Goal: Task Accomplishment & Management: Manage account settings

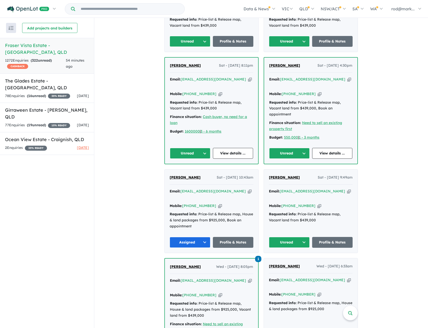
scroll to position [251, 0]
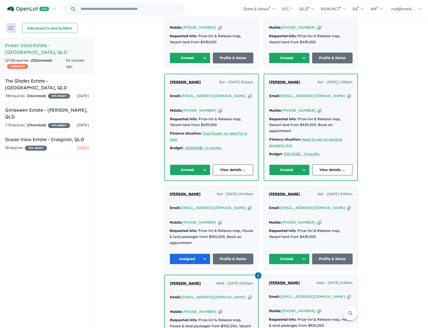
click at [302, 254] on button "Unread" at bounding box center [289, 259] width 41 height 11
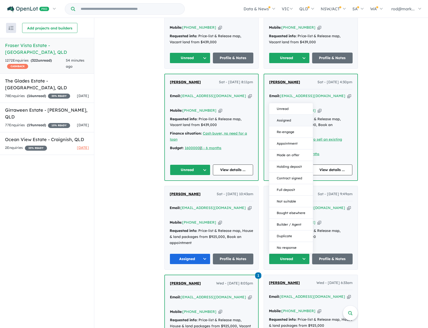
click at [288, 115] on button "Assigned" at bounding box center [291, 121] width 44 height 12
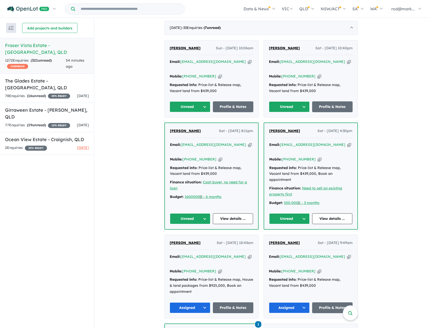
scroll to position [176, 0]
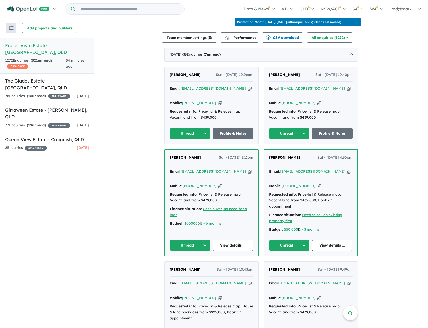
drag, startPoint x: 331, startPoint y: 170, endPoint x: 323, endPoint y: 158, distance: 14.2
click at [348, 170] on icon "button" at bounding box center [350, 171] width 4 height 5
click at [333, 240] on link "View details ..." at bounding box center [332, 245] width 40 height 11
click at [221, 240] on link "View details ..." at bounding box center [233, 245] width 40 height 11
drag, startPoint x: 231, startPoint y: 169, endPoint x: 243, endPoint y: 169, distance: 11.8
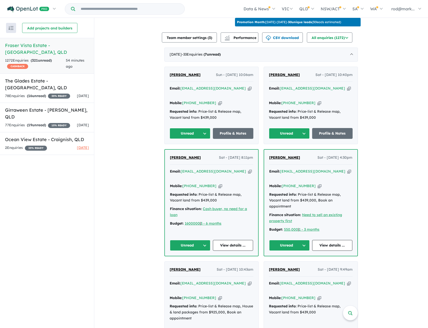
click at [248, 169] on icon "button" at bounding box center [250, 171] width 4 height 5
click at [248, 170] on icon "button" at bounding box center [250, 171] width 4 height 5
click at [303, 130] on button "Unread" at bounding box center [289, 133] width 41 height 11
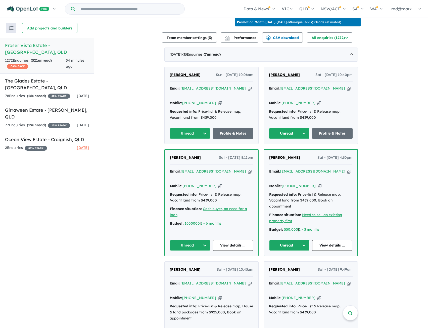
click at [347, 87] on icon "button" at bounding box center [349, 88] width 4 height 5
click at [347, 86] on icon "button" at bounding box center [349, 88] width 4 height 5
drag, startPoint x: 344, startPoint y: 85, endPoint x: 375, endPoint y: 87, distance: 31.3
click at [347, 86] on icon "button" at bounding box center [349, 88] width 4 height 5
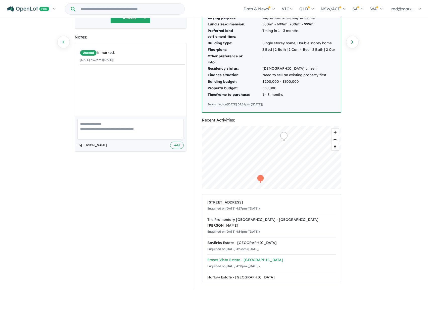
scroll to position [101, 0]
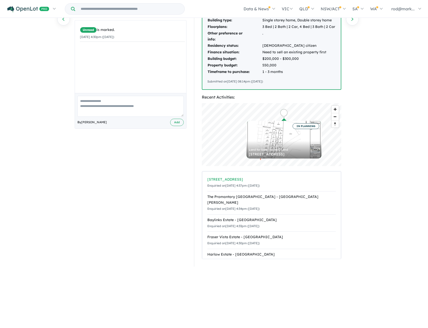
click at [242, 183] on div "Enquiried on 20/09/2025 4:37pm (Saturday)" at bounding box center [271, 186] width 129 height 6
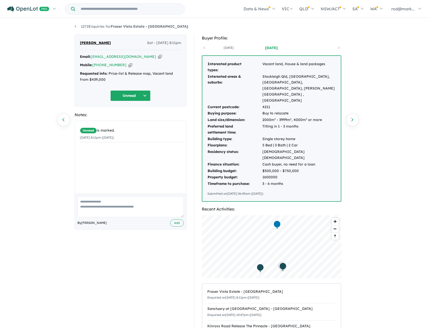
click at [158, 57] on icon "button" at bounding box center [160, 56] width 4 height 5
